Goal: Task Accomplishment & Management: Complete application form

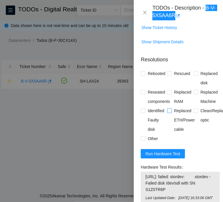
scroll to position [524, 0]
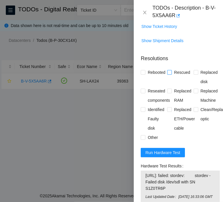
drag, startPoint x: 157, startPoint y: 82, endPoint x: 171, endPoint y: 89, distance: 15.5
click at [158, 77] on span "Rebooted" at bounding box center [157, 72] width 22 height 9
click at [145, 74] on input "Rebooted" at bounding box center [143, 72] width 4 height 4
checkbox input "true"
click at [155, 105] on span "Reseated components" at bounding box center [159, 96] width 27 height 19
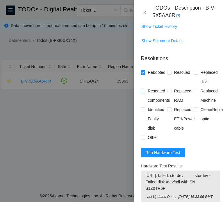
click at [145, 93] on input "Reseated components" at bounding box center [143, 91] width 4 height 4
click at [159, 105] on span "Reseated components" at bounding box center [159, 96] width 27 height 19
click at [145, 93] on input "Reseated components" at bounding box center [143, 91] width 4 height 4
checkbox input "false"
click at [200, 86] on span "Replaced disk" at bounding box center [210, 77] width 22 height 19
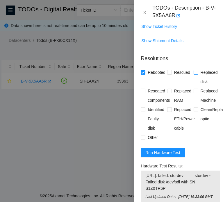
click at [198, 74] on input "Replaced disk" at bounding box center [196, 72] width 4 height 4
checkbox input "true"
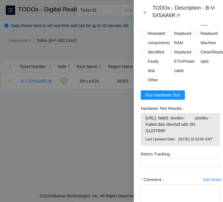
scroll to position [583, 0]
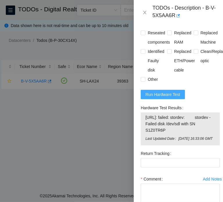
click at [178, 98] on span "Run Hardware Test" at bounding box center [163, 94] width 35 height 6
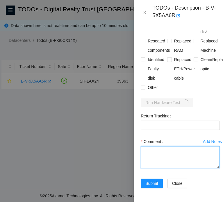
click at [191, 159] on textarea "Comment" at bounding box center [180, 158] width 79 height 22
paste textarea "B-V-5X5AA6R SH-LAX24 39363 Medium 0.00 0 0% C3.02.H2 26 [TECHNICAL_ID] CT-42003…"
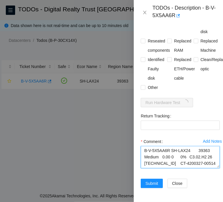
scroll to position [126, 0]
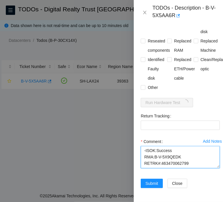
type textarea "B-V-5X5AA6R SH-LAX24 39363 Medium 0.00 0 0% C3.02.H2 26 [TECHNICAL_ID] CT-42003…"
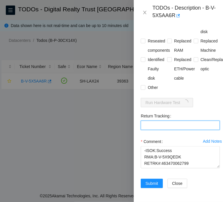
click at [199, 130] on Tracking "Return Tracking" at bounding box center [180, 125] width 79 height 9
paste Tracking "463470062799"
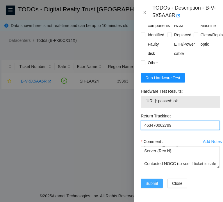
scroll to position [29, 0]
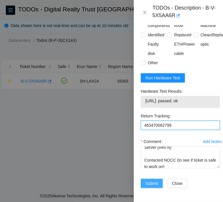
type Tracking "463470062799"
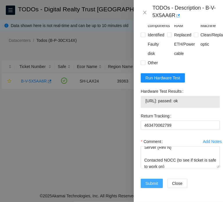
click at [156, 181] on span "Submit" at bounding box center [152, 184] width 13 height 6
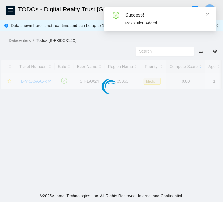
scroll to position [166, 0]
